Goal: Task Accomplishment & Management: Complete application form

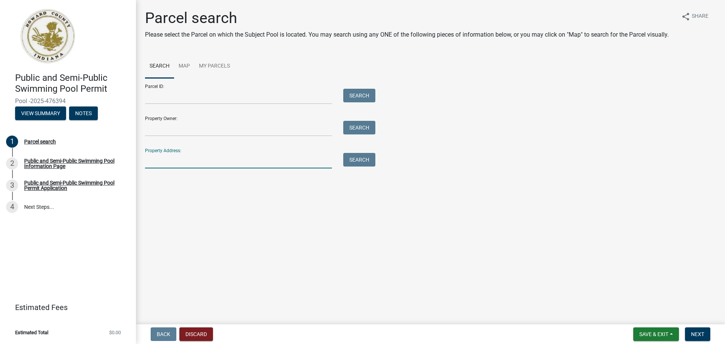
click at [214, 154] on input "Property Address:" at bounding box center [238, 160] width 187 height 15
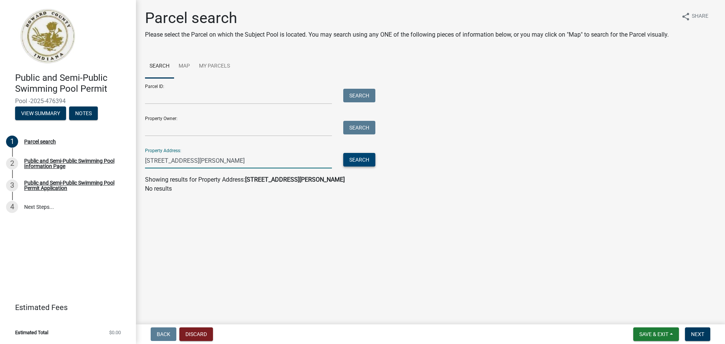
type input "[STREET_ADDRESS][PERSON_NAME]"
click at [364, 160] on button "Search" at bounding box center [359, 160] width 32 height 14
drag, startPoint x: 334, startPoint y: 180, endPoint x: 329, endPoint y: 182, distance: 4.9
click at [334, 180] on strong "[STREET_ADDRESS][PERSON_NAME]" at bounding box center [295, 179] width 100 height 7
drag, startPoint x: 255, startPoint y: 158, endPoint x: 90, endPoint y: 161, distance: 165.3
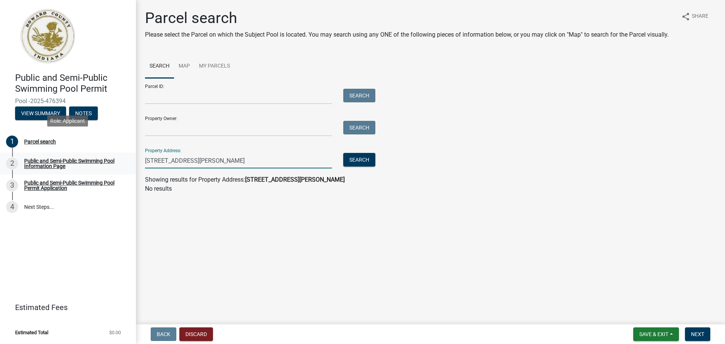
click at [92, 151] on div "Public and Semi-Public Swimming Pool Permit Pool -2025-476394 View Summary Note…" at bounding box center [362, 172] width 725 height 344
drag, startPoint x: 194, startPoint y: 121, endPoint x: 175, endPoint y: 128, distance: 19.9
click at [189, 124] on input "Property Owner:" at bounding box center [238, 128] width 187 height 15
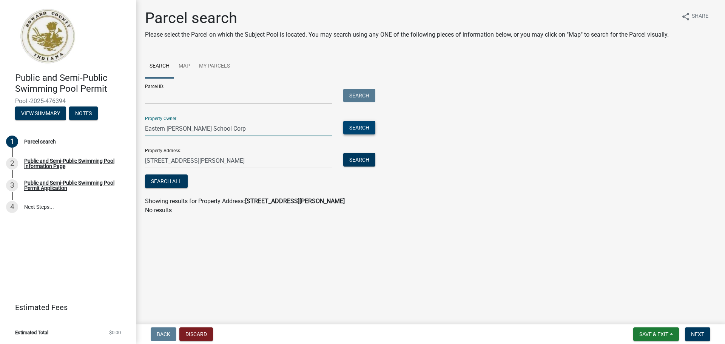
type input "Eastern [PERSON_NAME] School Corp"
click at [353, 123] on button "Search" at bounding box center [359, 128] width 32 height 14
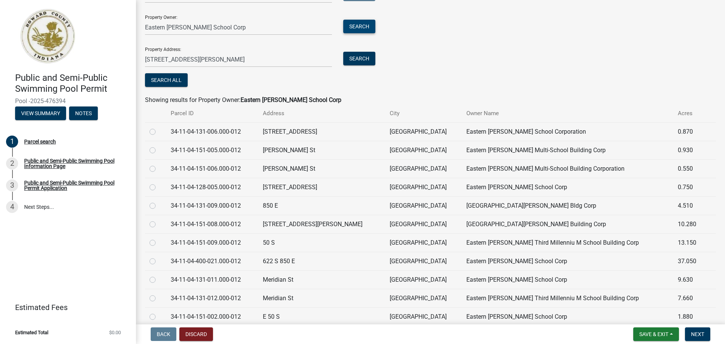
scroll to position [113, 0]
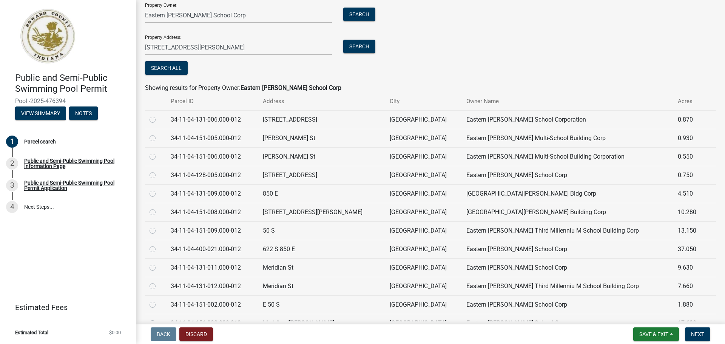
click at [158, 208] on label at bounding box center [158, 208] width 0 height 0
click at [158, 212] on input "radio" at bounding box center [160, 210] width 5 height 5
radio input "true"
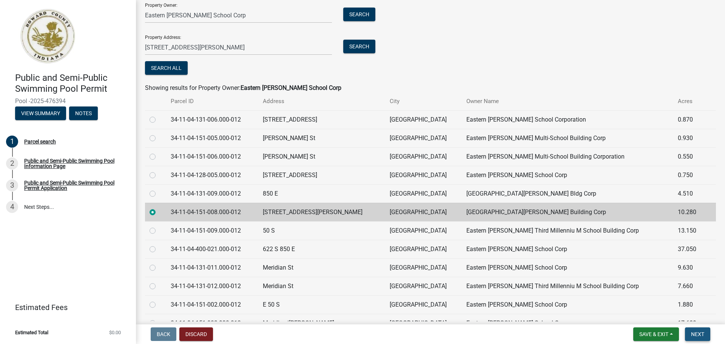
click at [694, 334] on span "Next" at bounding box center [697, 334] width 13 height 6
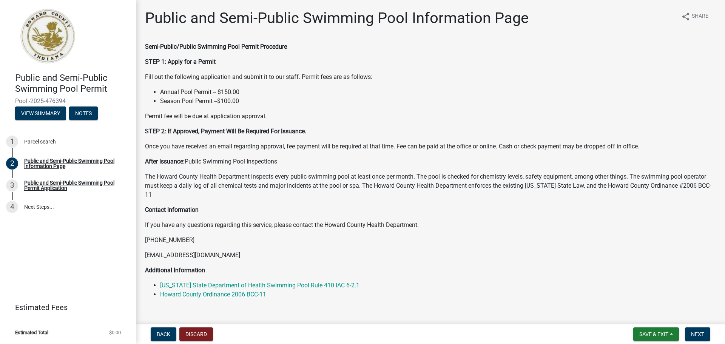
drag, startPoint x: 282, startPoint y: 198, endPoint x: 278, endPoint y: 209, distance: 11.5
click at [278, 209] on p "Contact Information" at bounding box center [430, 209] width 571 height 9
drag, startPoint x: 281, startPoint y: 205, endPoint x: 267, endPoint y: 206, distance: 14.0
click at [268, 206] on p "Contact Information" at bounding box center [430, 209] width 571 height 9
click at [695, 332] on span "Next" at bounding box center [697, 334] width 13 height 6
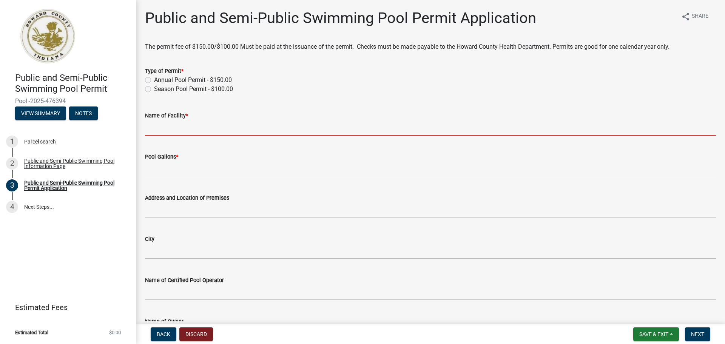
click at [155, 130] on input "Name of Facility *" at bounding box center [430, 127] width 571 height 15
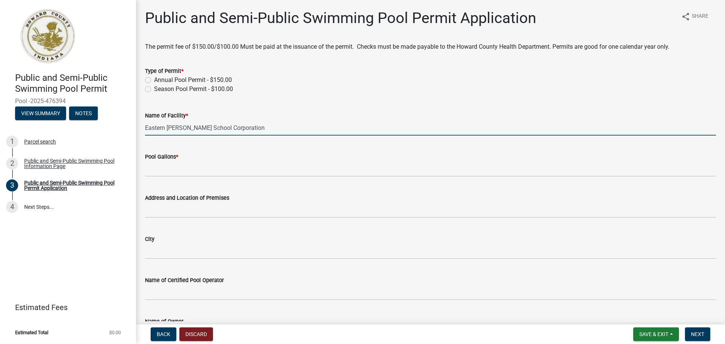
type input "Eastern [PERSON_NAME] School Corporation"
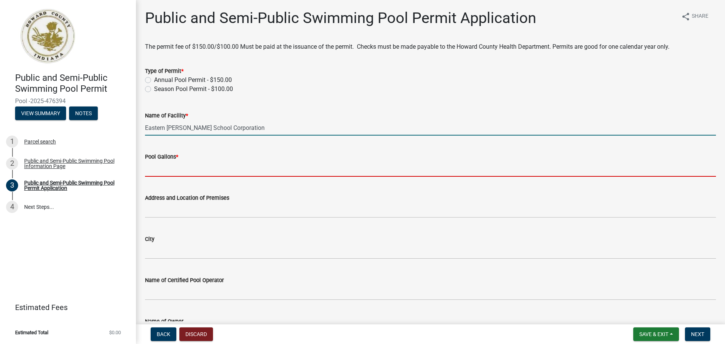
click at [184, 171] on input "Pool Gallons *" at bounding box center [430, 168] width 571 height 15
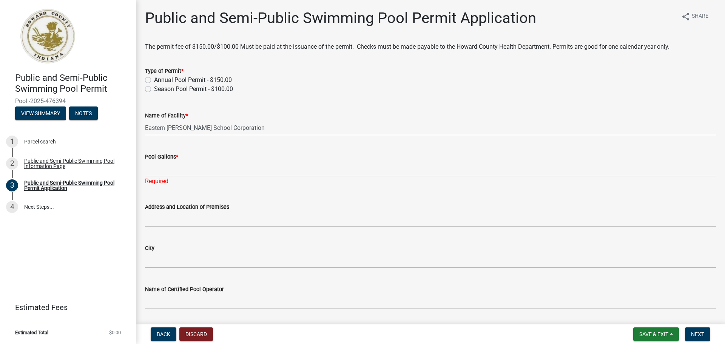
click at [154, 78] on label "Annual Pool Permit - $150.00" at bounding box center [193, 79] width 78 height 9
click at [154, 78] on input "Annual Pool Permit - $150.00" at bounding box center [156, 77] width 5 height 5
radio input "true"
click at [189, 160] on div "Pool Gallons *" at bounding box center [430, 156] width 571 height 9
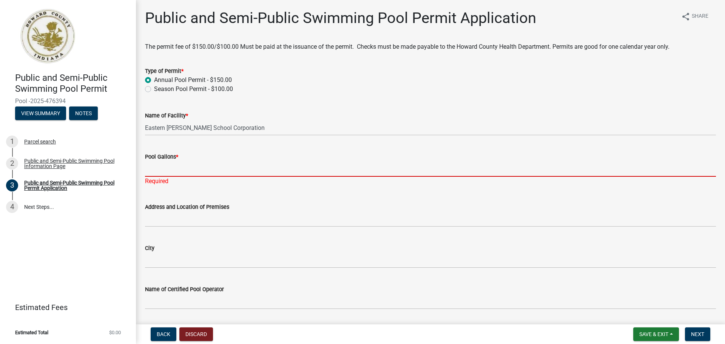
drag, startPoint x: 188, startPoint y: 169, endPoint x: 180, endPoint y: 165, distance: 8.8
click at [187, 168] on input "Pool Gallons *" at bounding box center [430, 168] width 571 height 15
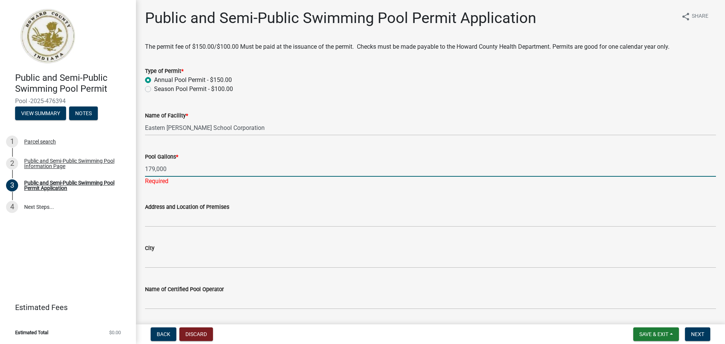
type input "179,000"
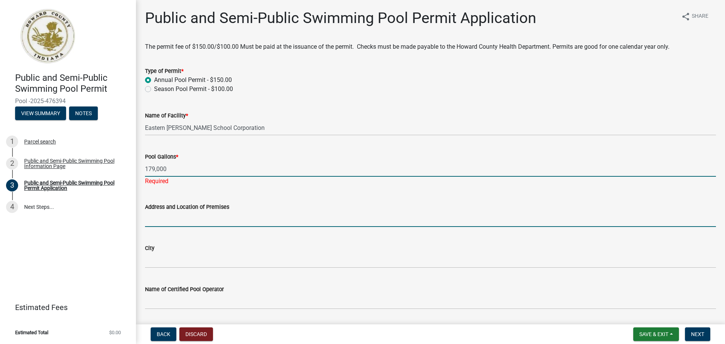
click at [253, 217] on input "Address and Location of Premises" at bounding box center [430, 218] width 571 height 15
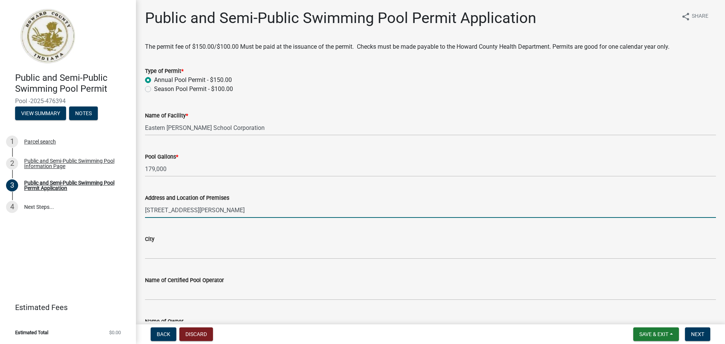
type input "[STREET_ADDRESS][PERSON_NAME]"
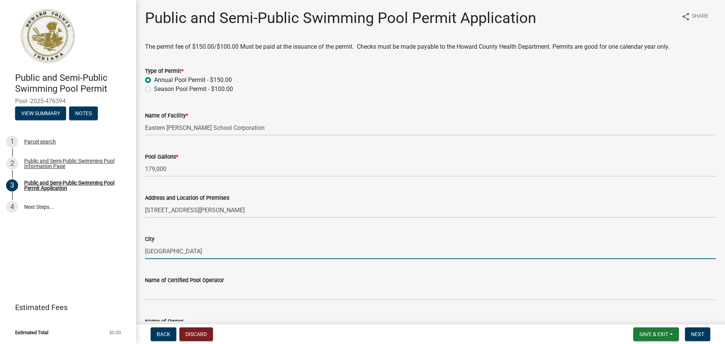
type input "[GEOGRAPHIC_DATA]"
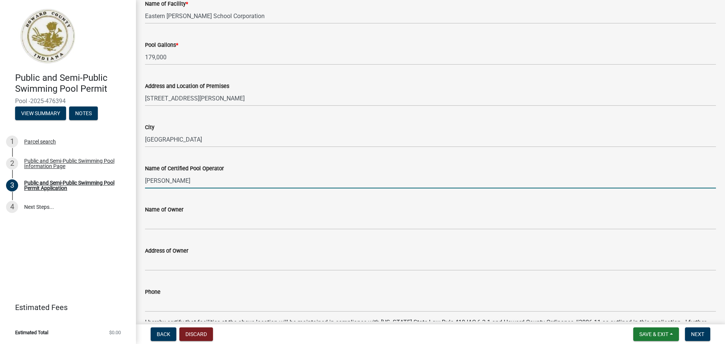
scroll to position [113, 0]
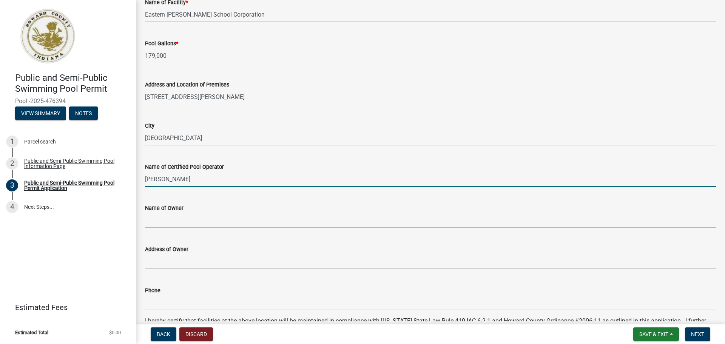
type input "[PERSON_NAME]"
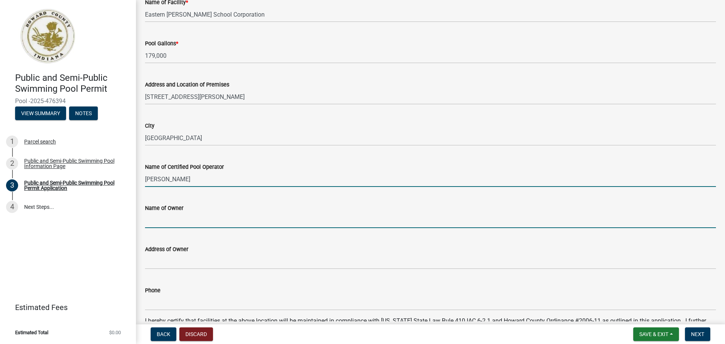
drag, startPoint x: 208, startPoint y: 222, endPoint x: 205, endPoint y: 225, distance: 4.0
click at [207, 224] on input "Name of Owner" at bounding box center [430, 219] width 571 height 15
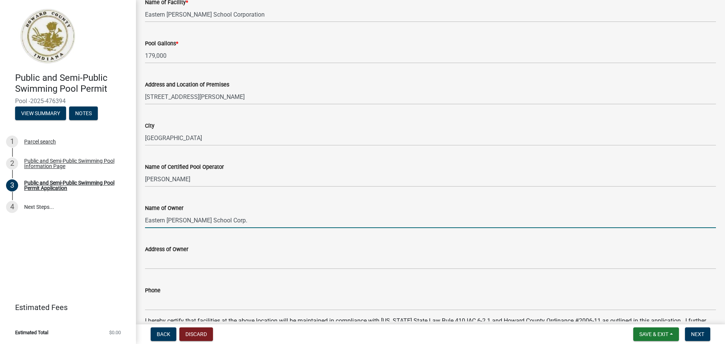
type input "Eastern [PERSON_NAME] School Corp."
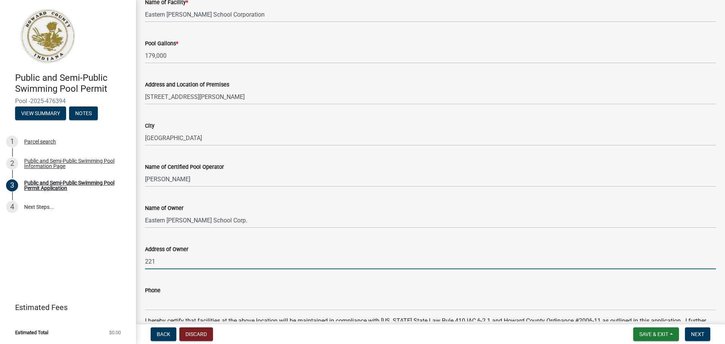
type input "[STREET_ADDRESS]"
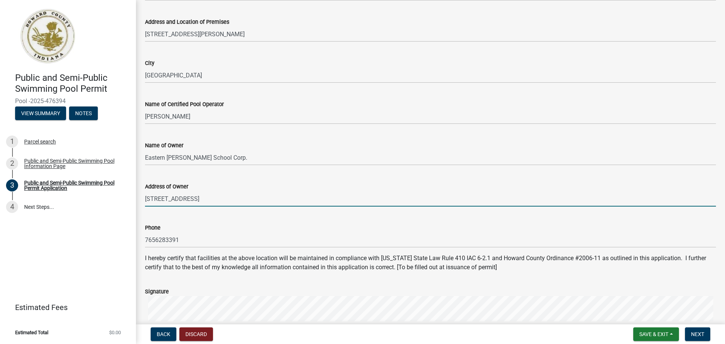
scroll to position [189, 0]
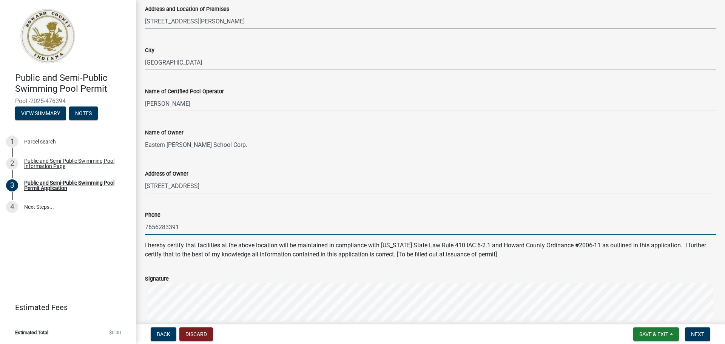
click at [189, 226] on input "7656283391" at bounding box center [430, 226] width 571 height 15
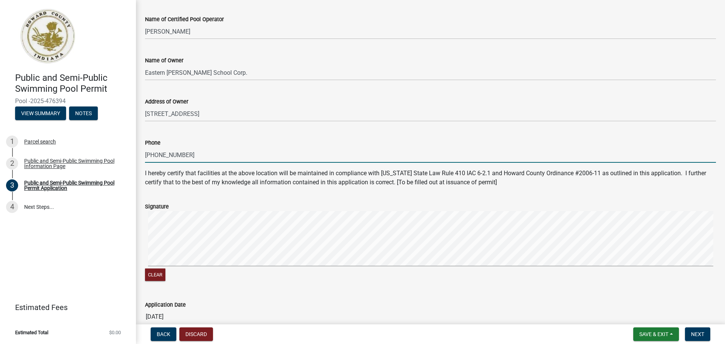
scroll to position [264, 0]
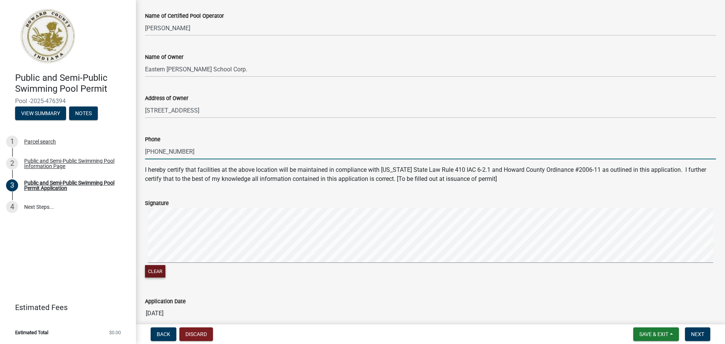
type input "[PHONE_NUMBER]"
drag, startPoint x: 149, startPoint y: 272, endPoint x: 145, endPoint y: 274, distance: 4.6
click at [146, 274] on button "Clear" at bounding box center [155, 271] width 20 height 12
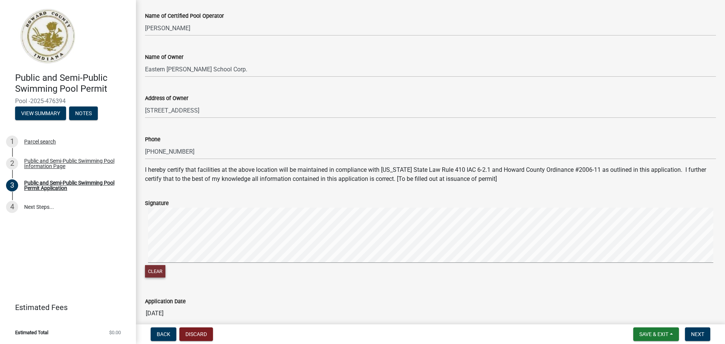
click at [149, 268] on button "Clear" at bounding box center [155, 271] width 20 height 12
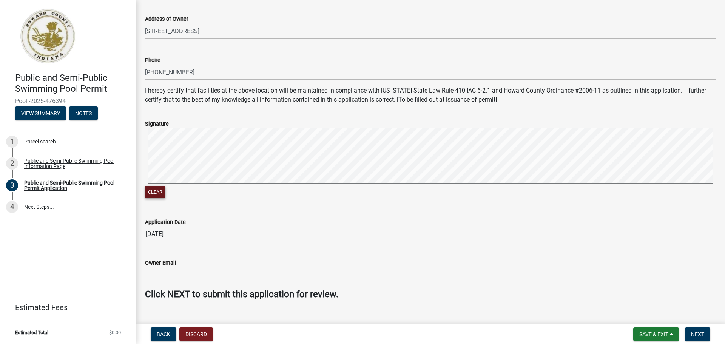
scroll to position [357, 0]
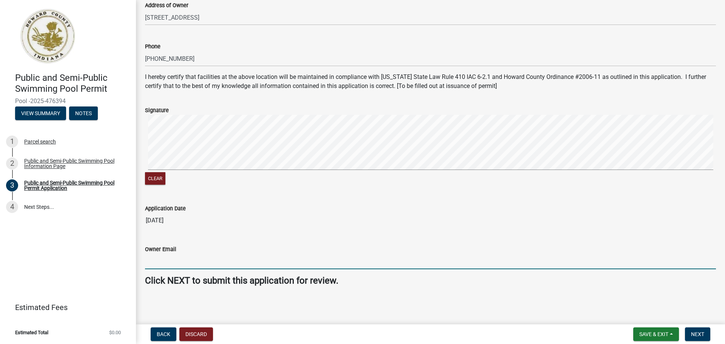
drag, startPoint x: 185, startPoint y: 259, endPoint x: 183, endPoint y: 266, distance: 7.0
click at [184, 263] on input "Owner Email" at bounding box center [430, 261] width 571 height 15
drag, startPoint x: 185, startPoint y: 260, endPoint x: 173, endPoint y: 258, distance: 11.8
click at [173, 257] on input "Owner Email" at bounding box center [430, 261] width 571 height 15
click at [173, 258] on input "Owner Email" at bounding box center [430, 261] width 571 height 15
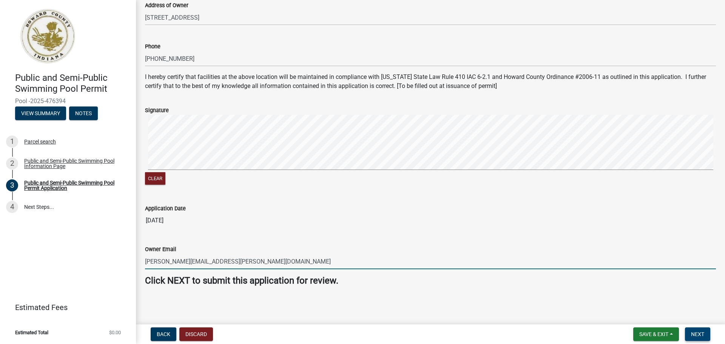
type input "[PERSON_NAME][EMAIL_ADDRESS][PERSON_NAME][DOMAIN_NAME]"
drag, startPoint x: 693, startPoint y: 336, endPoint x: 687, endPoint y: 334, distance: 6.3
click at [692, 335] on span "Next" at bounding box center [697, 334] width 13 height 6
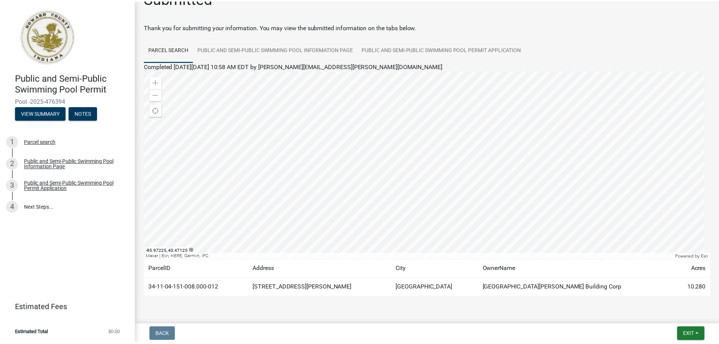
scroll to position [38, 0]
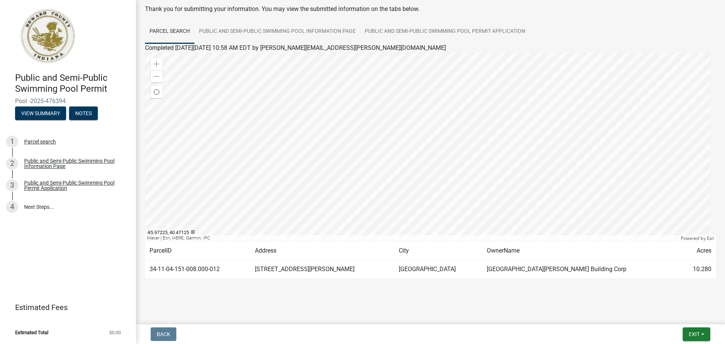
drag, startPoint x: 451, startPoint y: 294, endPoint x: 435, endPoint y: 295, distance: 15.9
click at [436, 295] on div "Submitted Thank you for submitting your information. You may view the submitted…" at bounding box center [430, 135] width 582 height 329
click at [696, 332] on span "Exit" at bounding box center [693, 334] width 11 height 6
click at [675, 313] on button "Save & Exit" at bounding box center [679, 314] width 60 height 18
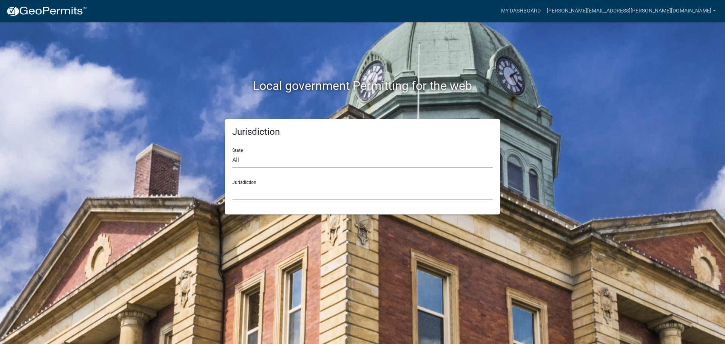
click at [284, 157] on select "All [US_STATE] [US_STATE] [US_STATE] [US_STATE] [US_STATE] [US_STATE] [US_STATE…" at bounding box center [362, 159] width 260 height 15
select select "[US_STATE]"
click at [232, 152] on select "All [US_STATE] [US_STATE] [US_STATE] [US_STATE] [US_STATE] [US_STATE] [US_STATE…" at bounding box center [362, 159] width 260 height 15
click at [284, 187] on select "City of [GEOGRAPHIC_DATA], [US_STATE] City of [GEOGRAPHIC_DATA], [US_STATE] Cit…" at bounding box center [362, 192] width 260 height 15
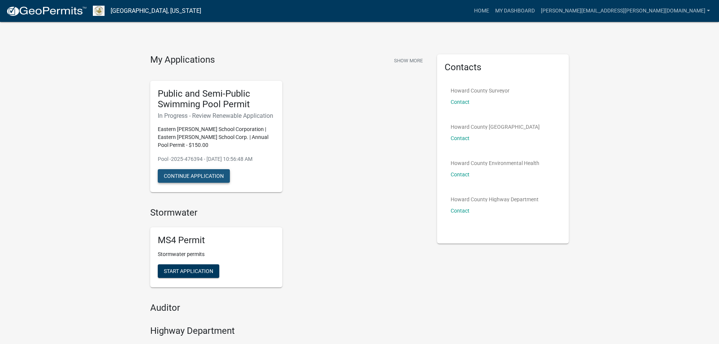
click at [207, 176] on button "Continue Application" at bounding box center [194, 176] width 72 height 14
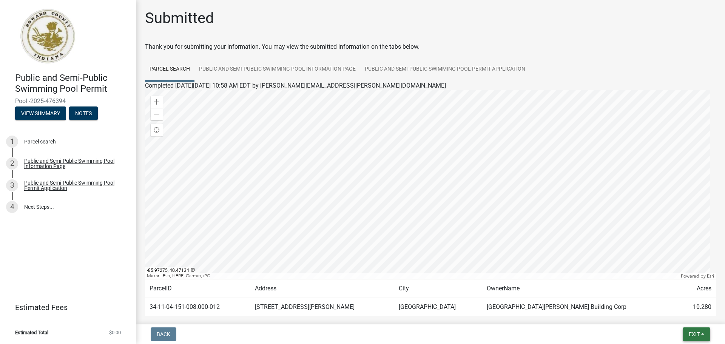
click at [692, 329] on button "Exit" at bounding box center [696, 334] width 28 height 14
click at [652, 312] on button "Save & Exit" at bounding box center [679, 314] width 60 height 18
